Goal: Transaction & Acquisition: Purchase product/service

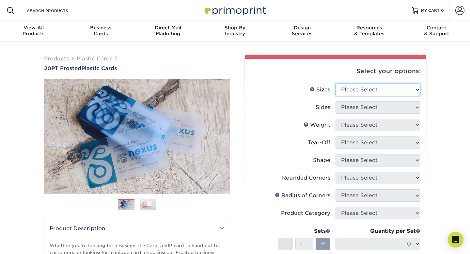
click at [355, 94] on select "Please Select 2" x 3.5" 2" x 8" 2.12" x 3.375" 2.5" x 2.5" 4.25" x 6"" at bounding box center [378, 90] width 85 height 12
click at [250, 124] on div "Select your options: Sizes Help Sizes Please Select 2" x 3.5" 2" x 8" 2.12" x 3…" at bounding box center [335, 212] width 181 height 307
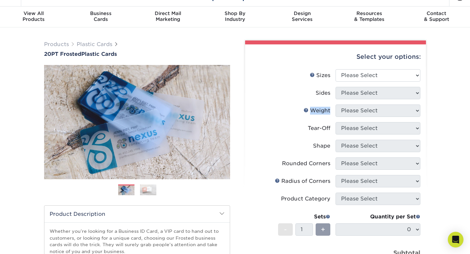
scroll to position [15, 0]
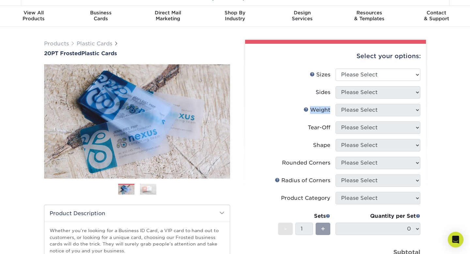
click at [152, 190] on img at bounding box center [148, 189] width 16 height 11
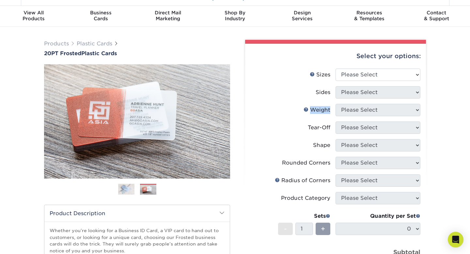
click at [126, 192] on img at bounding box center [126, 189] width 16 height 11
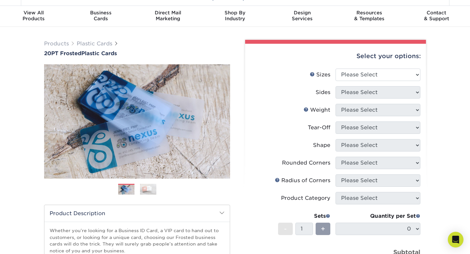
click at [376, 83] on li "Sizes Help Sizes Please Select 2" x 3.5" 2" x 8" 2.12" x 3.375" 2.5" x 2.5" 4.2…" at bounding box center [336, 78] width 170 height 18
click at [378, 77] on select "Please Select 2" x 3.5" 2" x 8" 2.12" x 3.375" 2.5" x 2.5" 4.25" x 6"" at bounding box center [378, 75] width 85 height 12
select select "2.00x3.50"
click at [336, 69] on select "Please Select 2" x 3.5" 2" x 8" 2.12" x 3.375" 2.5" x 2.5" 4.25" x 6"" at bounding box center [378, 75] width 85 height 12
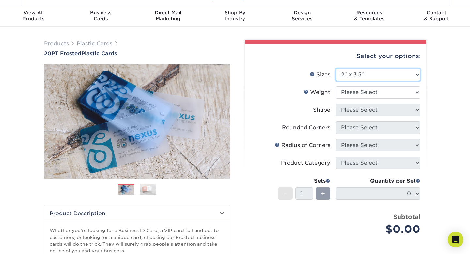
click at [381, 76] on select "Please Select 2" x 3.5" 2" x 8" 2.12" x 3.375" 2.5" x 2.5" 4.25" x 6"" at bounding box center [378, 75] width 85 height 12
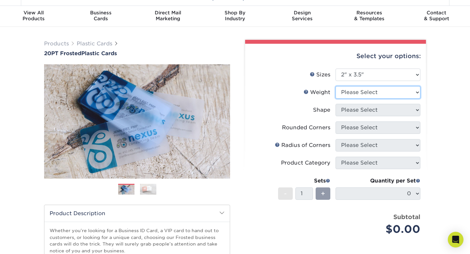
click at [344, 94] on select "Please Select 20PT Frosted Plastic 20PT Frosted Plastic" at bounding box center [378, 92] width 85 height 12
select select "20PT Frosted Plastic"
click at [336, 86] on select "Please Select 20PT Frosted Plastic 20PT Frosted Plastic" at bounding box center [378, 92] width 85 height 12
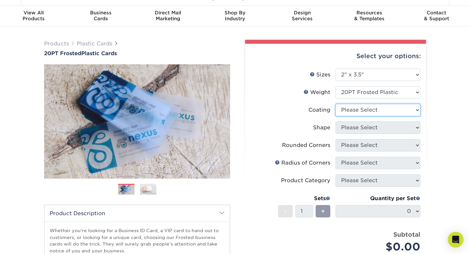
click at [348, 110] on select at bounding box center [378, 110] width 85 height 12
click at [356, 111] on select at bounding box center [378, 110] width 85 height 12
select select "3e7618de-abca-4bda-9f97-8b9129e913d8"
click at [336, 104] on select at bounding box center [378, 110] width 85 height 12
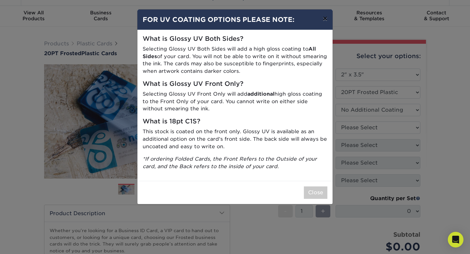
click at [321, 23] on button "×" at bounding box center [325, 18] width 15 height 18
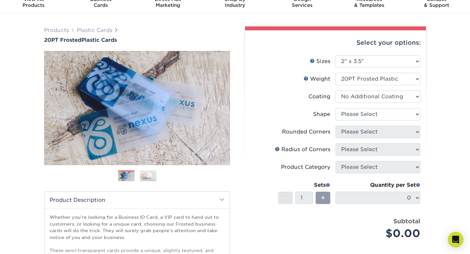
scroll to position [31, 0]
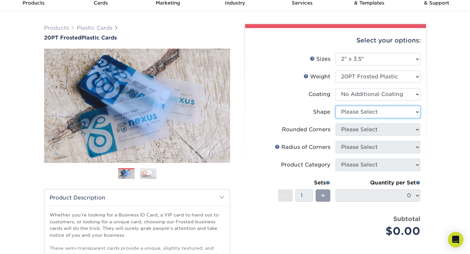
click at [369, 113] on select "Please Select Oval Standard" at bounding box center [378, 112] width 85 height 12
click at [336, 106] on select "Please Select Oval Standard" at bounding box center [378, 112] width 85 height 12
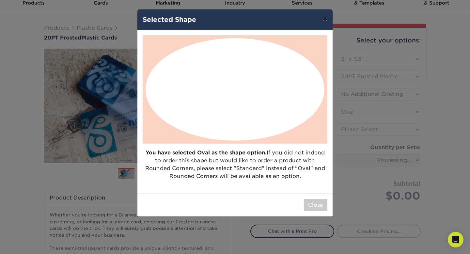
click at [320, 10] on button "×" at bounding box center [325, 18] width 15 height 18
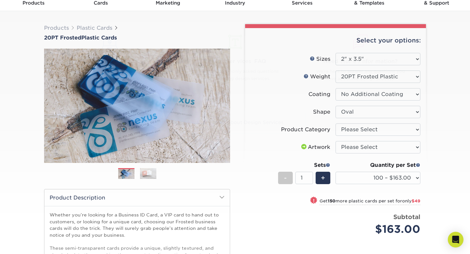
click at [335, 208] on div at bounding box center [235, 117] width 470 height 212
click at [368, 108] on select "Please Select Oval Standard" at bounding box center [378, 112] width 85 height 12
select select "standard"
click at [336, 106] on select "Please Select Oval Standard" at bounding box center [378, 112] width 85 height 12
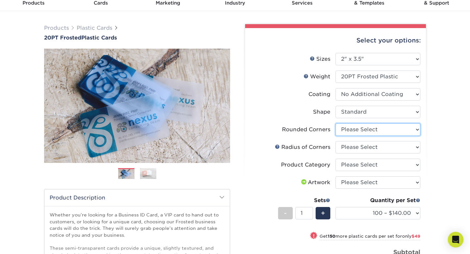
click at [354, 131] on select "Please Select Yes - Round 4 Corners" at bounding box center [378, 129] width 85 height 12
select select "7672df9e-0e0a-464d-8e1f-920c575e4da3"
click at [336, 123] on select "Please Select Yes - Round 4 Corners" at bounding box center [378, 129] width 85 height 12
click at [356, 148] on select "Please Select Rounded 1/8" Rounded 1/4"" at bounding box center [378, 147] width 85 height 12
select select "589680c7-ee9a-431b-9d12-d7aeb1386a97"
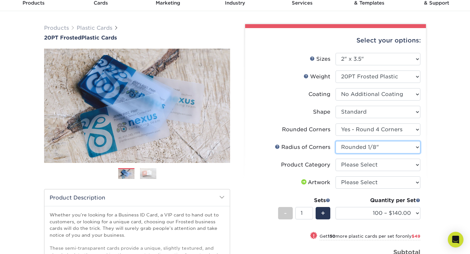
click at [336, 141] on select "Please Select Rounded 1/8" Rounded 1/4"" at bounding box center [378, 147] width 85 height 12
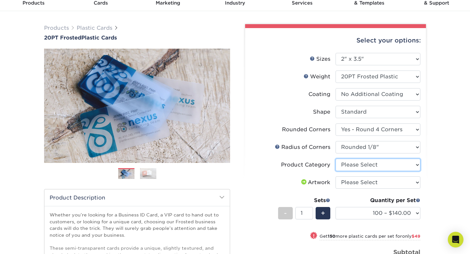
click at [353, 163] on select "Please Select Business Cards" at bounding box center [378, 165] width 85 height 12
select select "3b5148f1-0588-4f88-a218-97bcfdce65c1"
click at [336, 159] on select "Please Select Business Cards" at bounding box center [378, 165] width 85 height 12
click at [351, 178] on select "Please Select I will upload files I need a design - $100" at bounding box center [378, 182] width 85 height 12
